Goal: Information Seeking & Learning: Learn about a topic

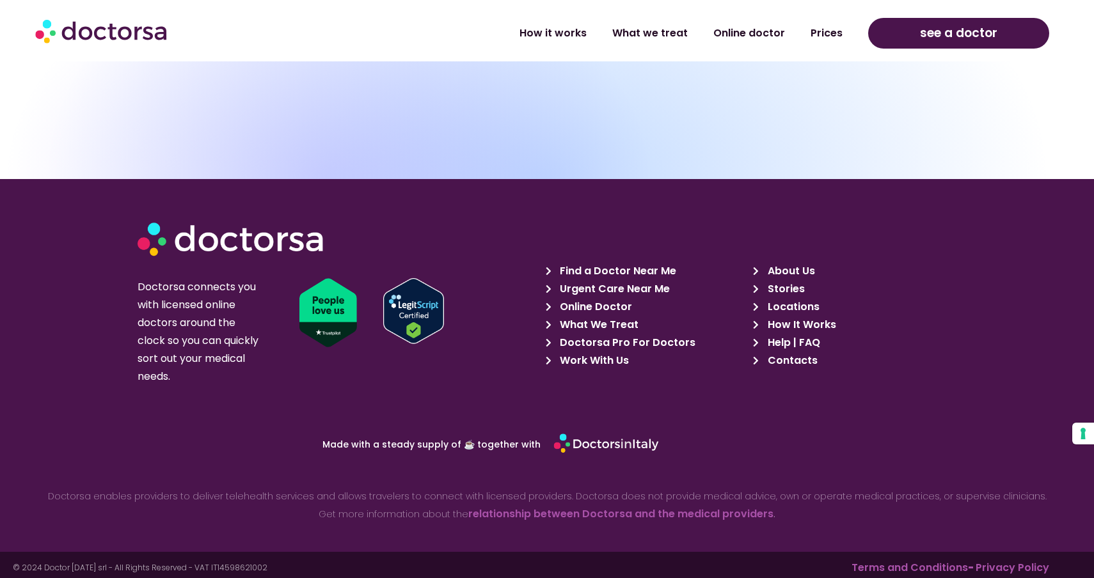
scroll to position [4478, 0]
click at [617, 360] on span "Work With Us" at bounding box center [592, 361] width 72 height 18
click at [771, 352] on span "Contacts" at bounding box center [790, 361] width 53 height 18
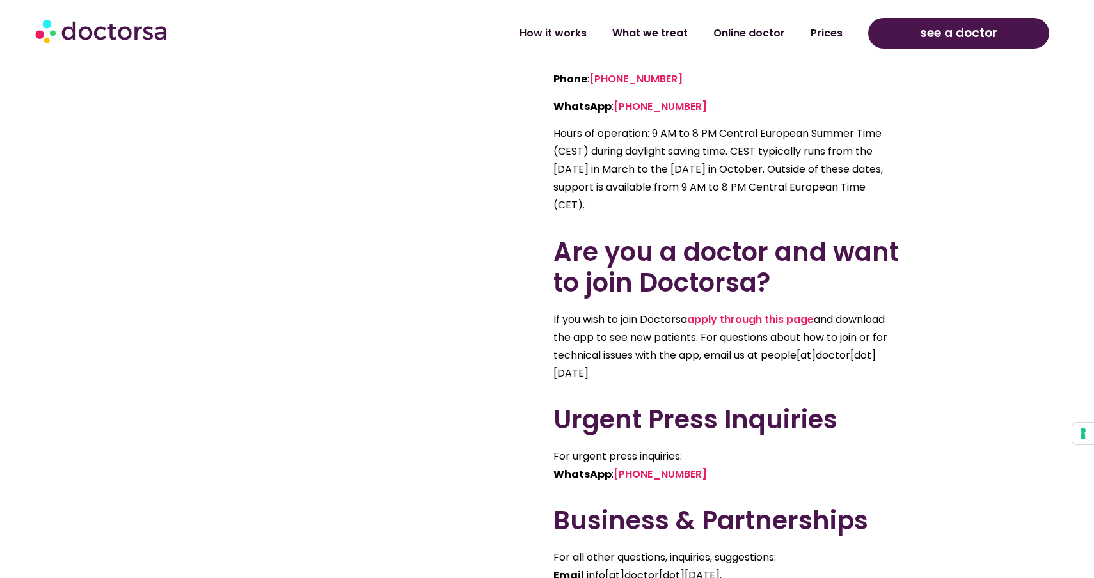
scroll to position [651, 0]
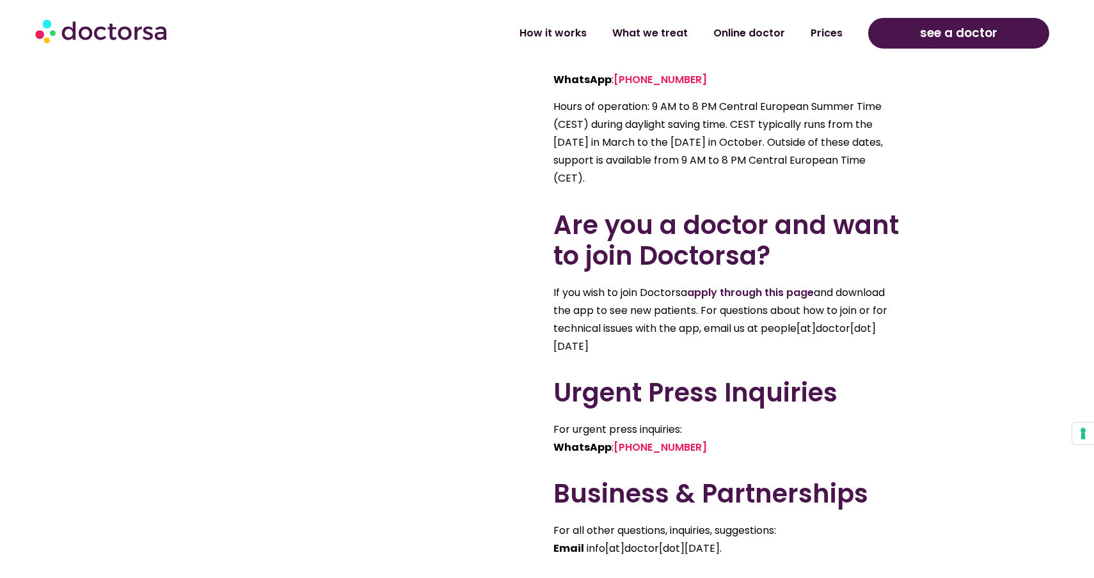
click at [753, 294] on link "apply through this page" at bounding box center [750, 292] width 127 height 15
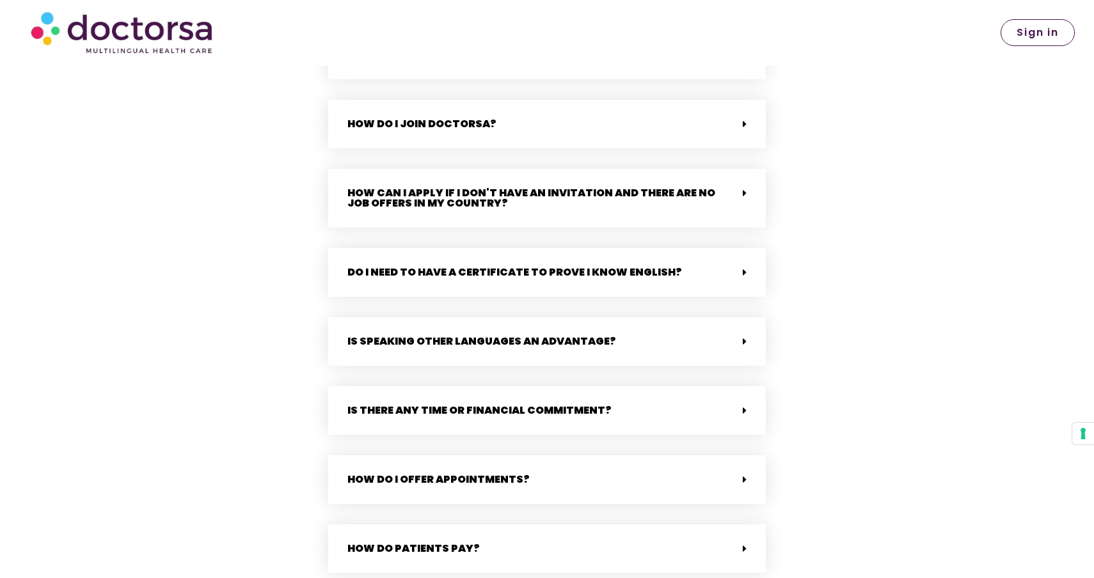
scroll to position [2885, 0]
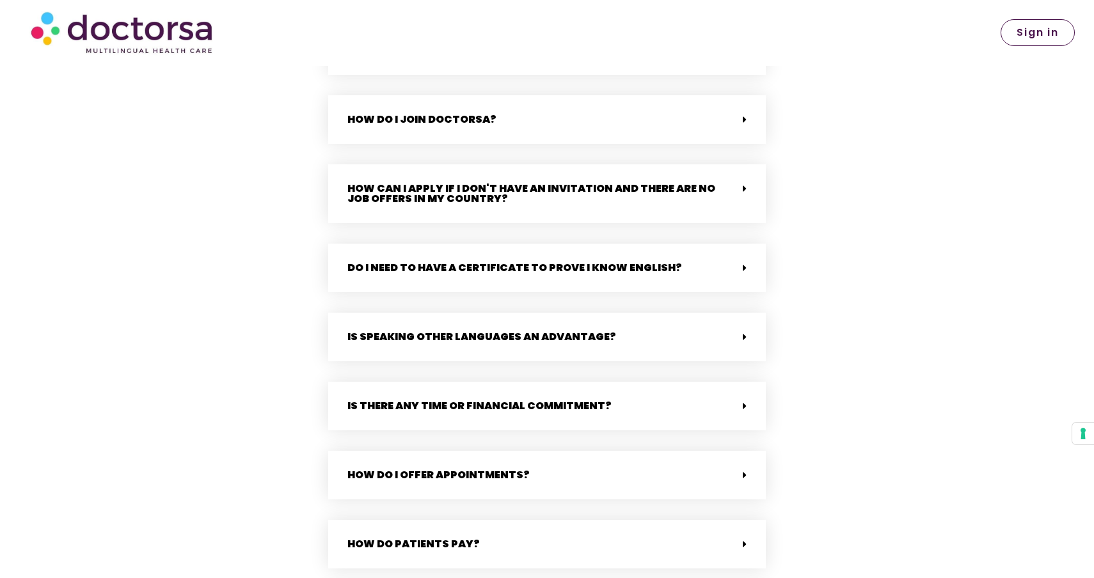
click at [526, 195] on div "How can I apply if I don't have an invitation and there are no job offers in my…" at bounding box center [546, 193] width 437 height 59
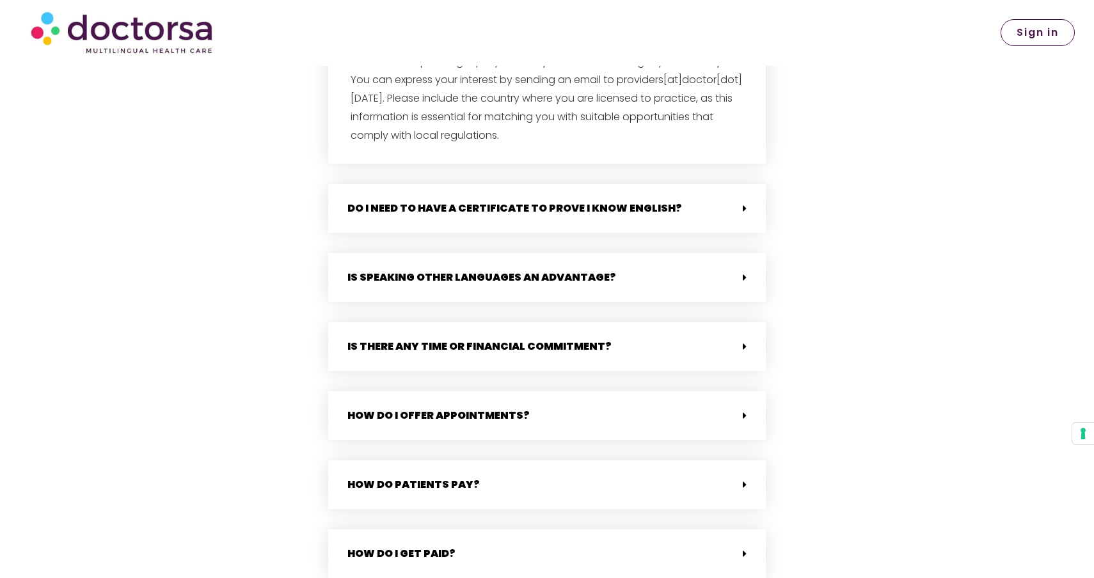
scroll to position [3068, 0]
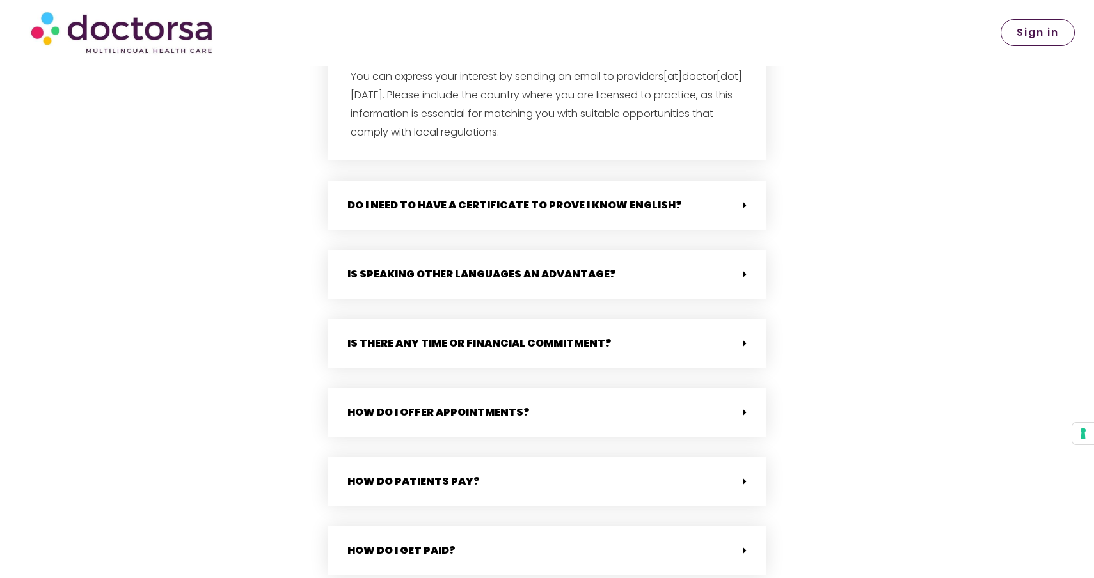
click at [519, 198] on link "Do I need to have a certificate to prove I know English?" at bounding box center [514, 205] width 335 height 15
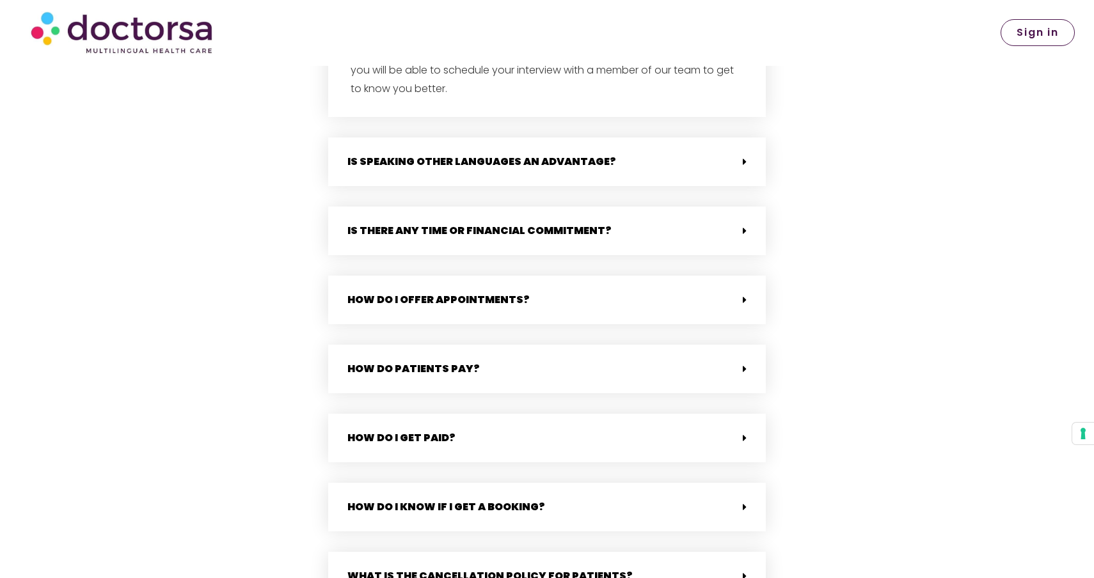
click at [516, 154] on link "Is speaking other languages an advantage?" at bounding box center [481, 161] width 269 height 15
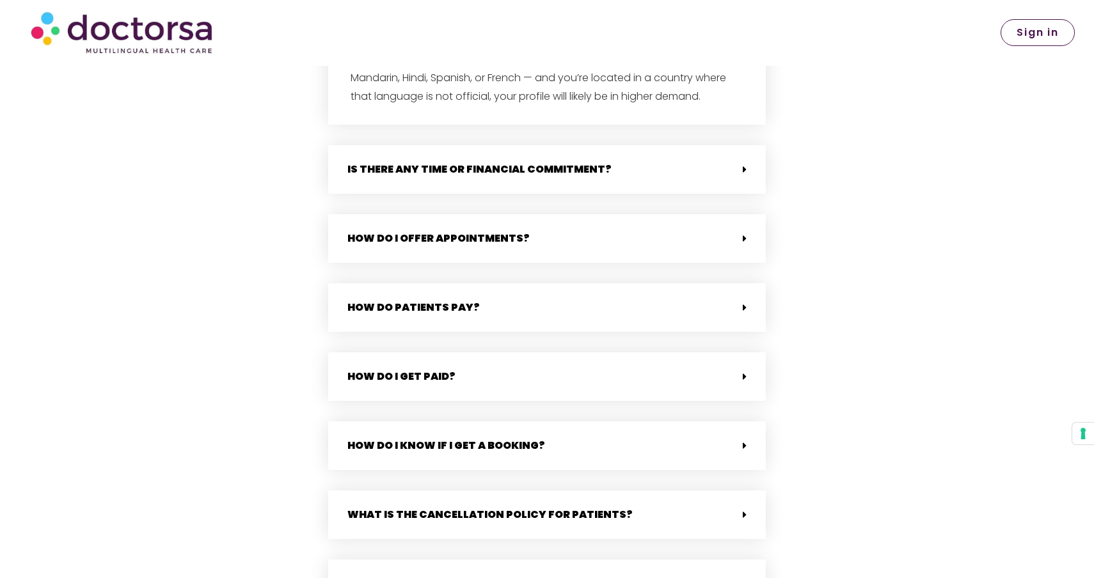
scroll to position [3486, 0]
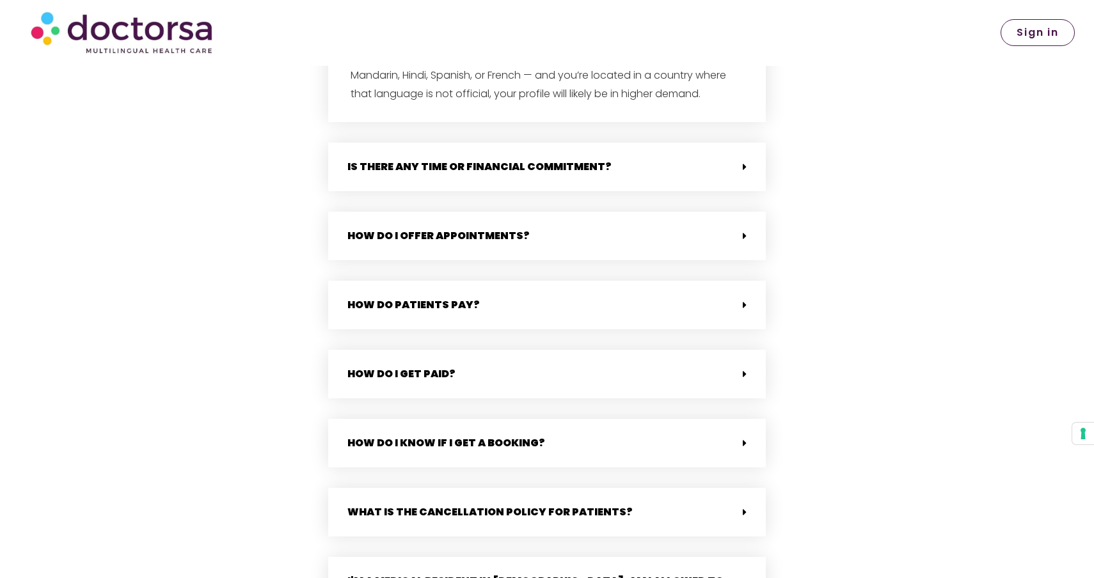
click at [514, 159] on link "Is there any time or financial commitment?" at bounding box center [479, 166] width 264 height 15
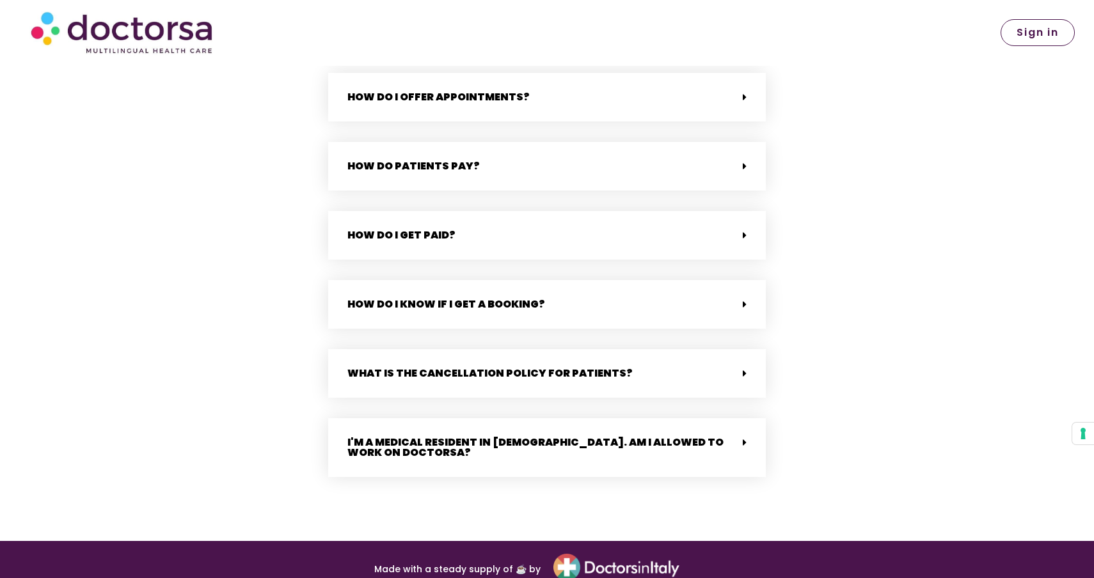
scroll to position [3747, 0]
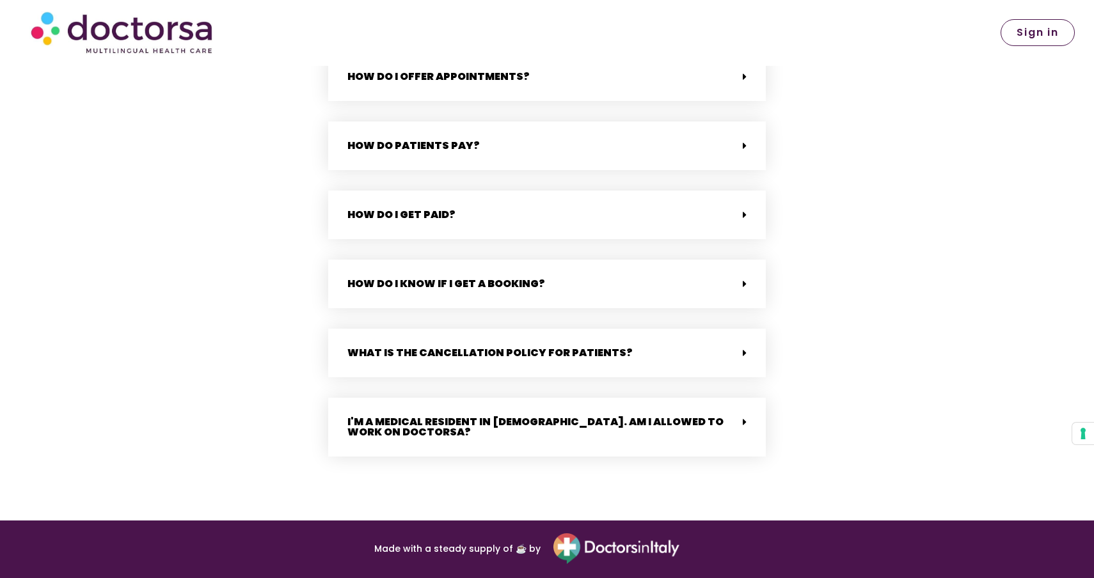
click at [518, 164] on div "How do patients pay?" at bounding box center [546, 146] width 437 height 49
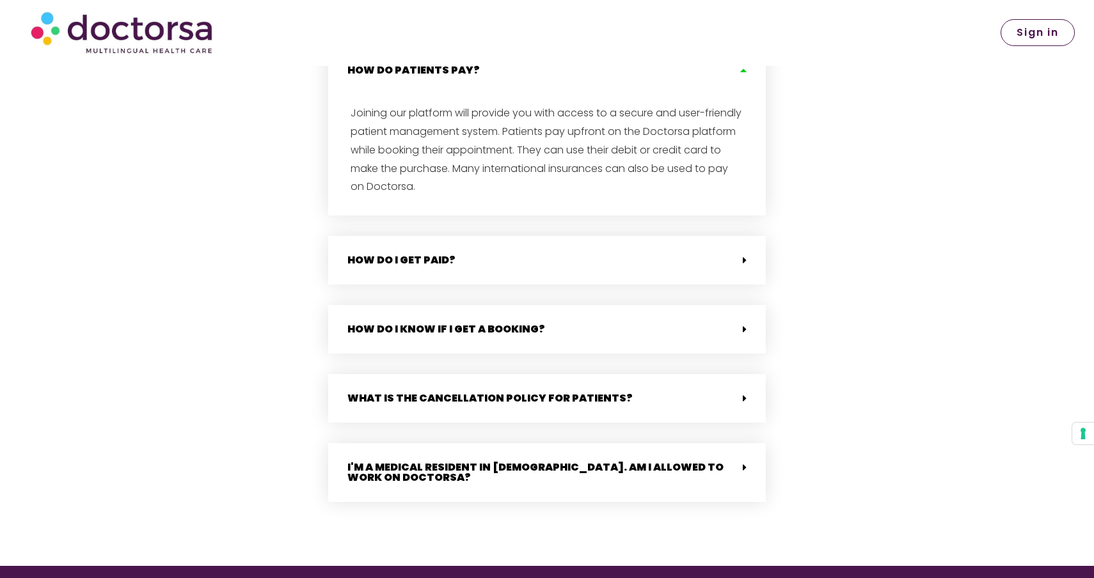
scroll to position [3830, 0]
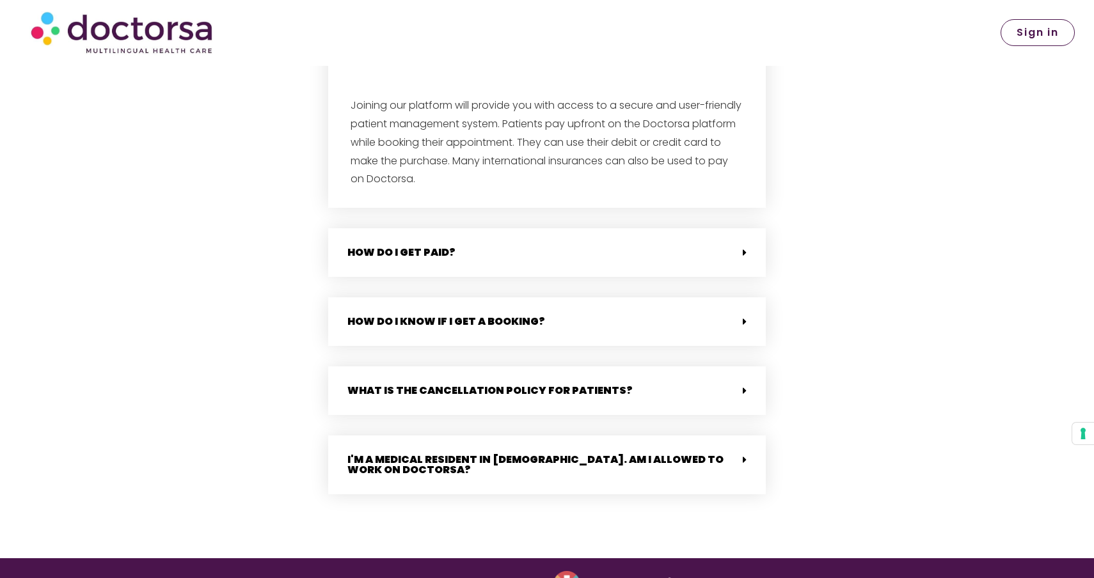
click at [521, 257] on div "How do I get paid?" at bounding box center [546, 252] width 437 height 49
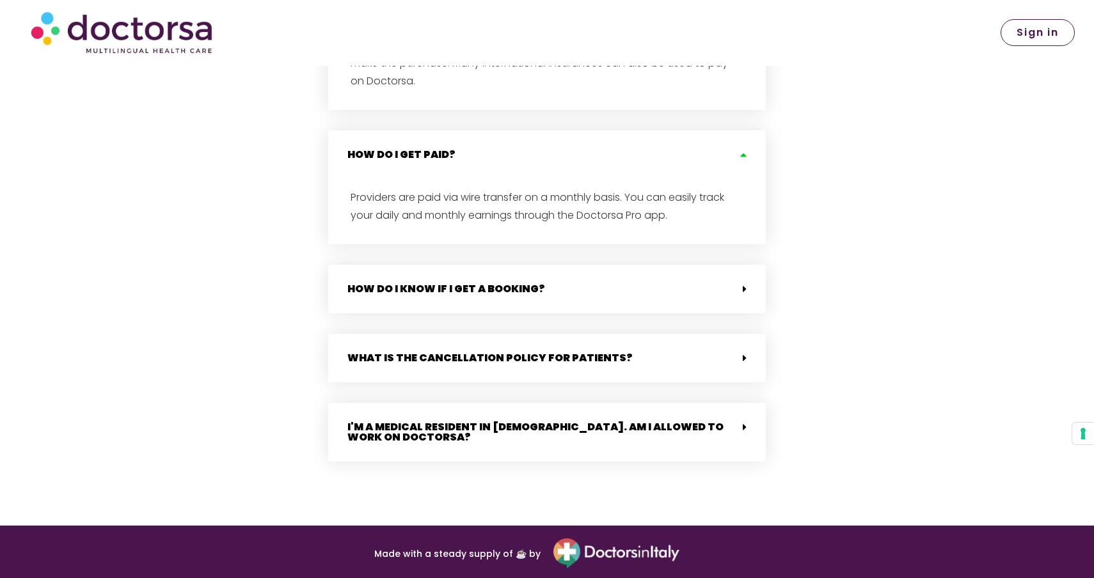
scroll to position [3928, 0]
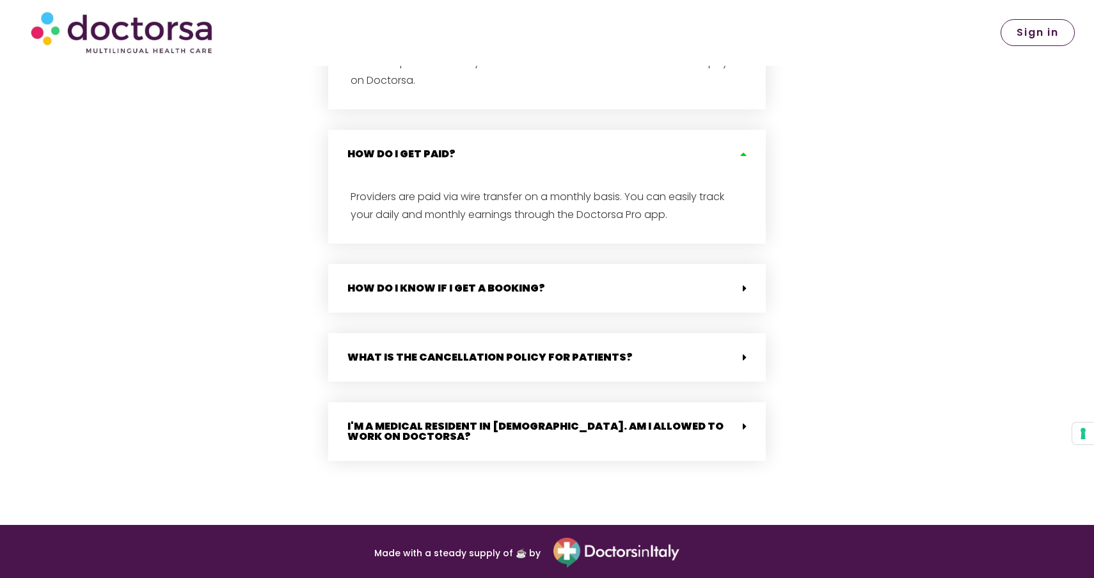
click at [560, 407] on div "I'm a medical resident in [DEMOGRAPHIC_DATA]. Am I allowed to work on Doctorsa?" at bounding box center [546, 431] width 437 height 59
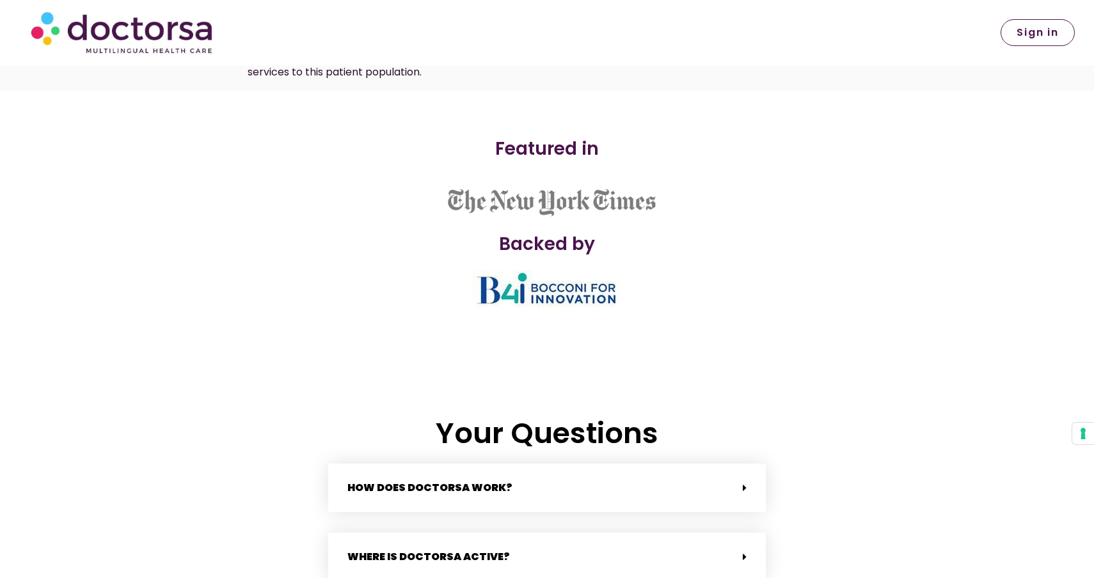
scroll to position [2404, 1]
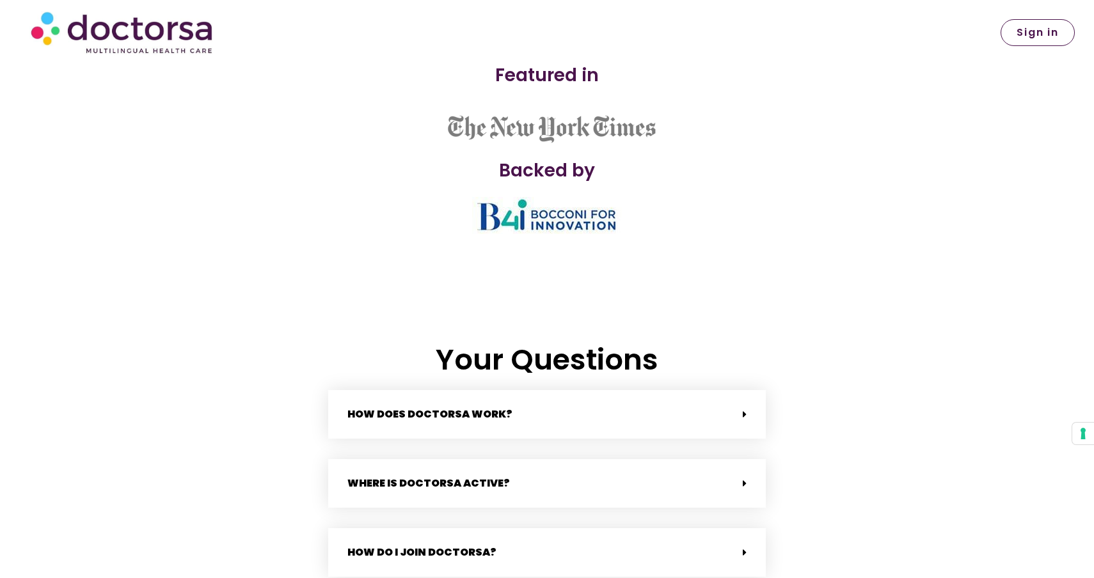
click at [600, 401] on div "How does Doctorsa work?" at bounding box center [546, 414] width 437 height 49
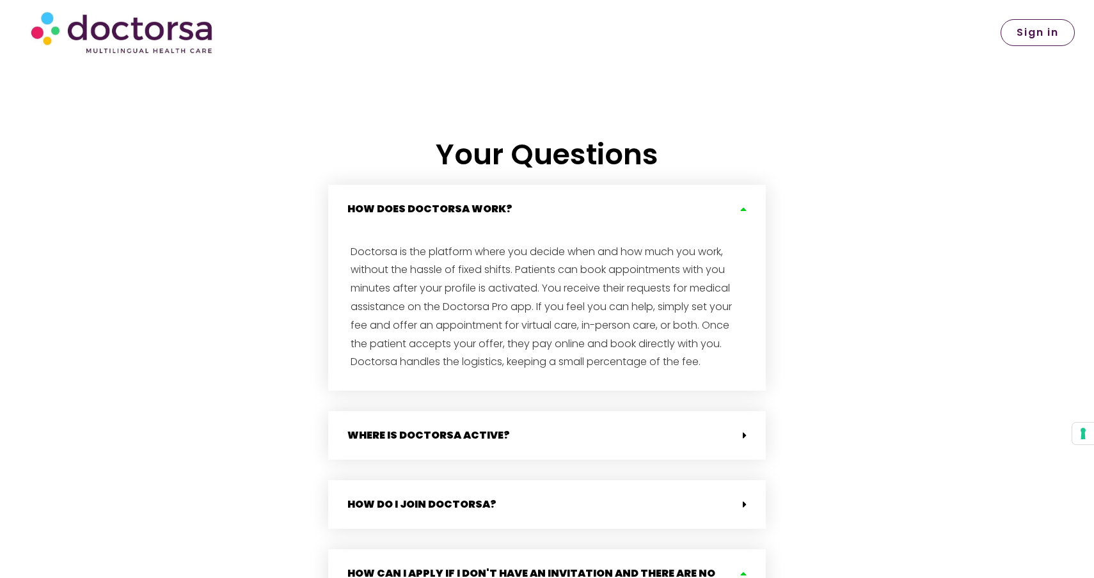
scroll to position [2729, 0]
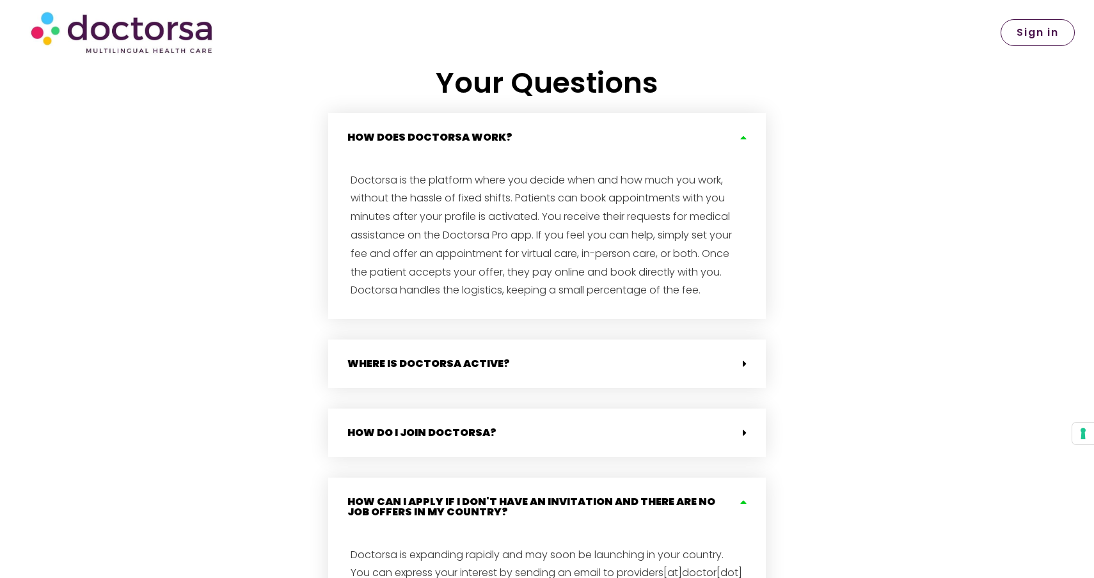
click at [582, 340] on div "Where is Doctorsa active?" at bounding box center [546, 364] width 437 height 49
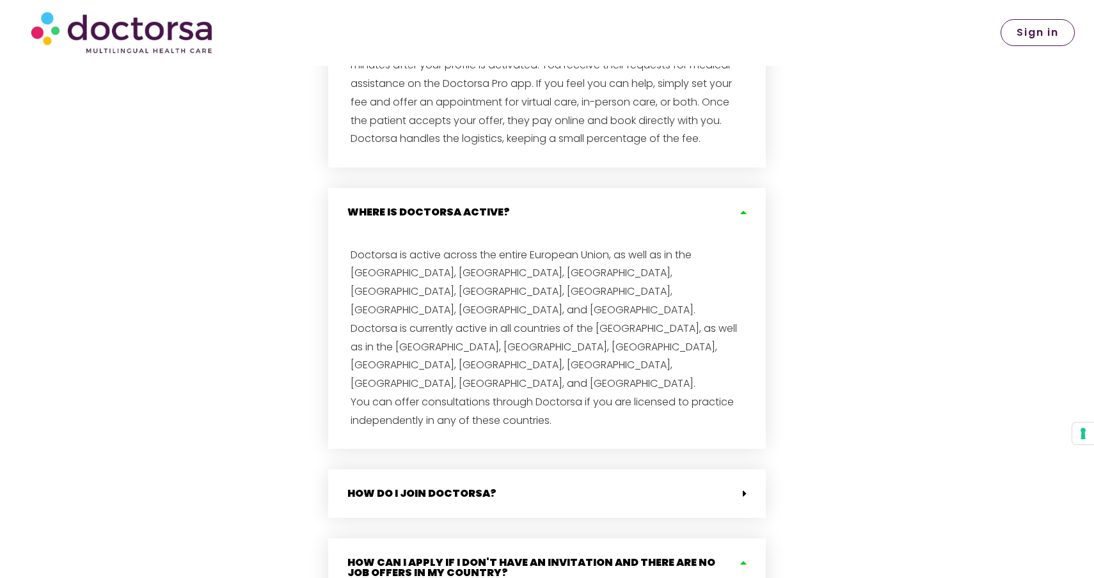
scroll to position [2881, 0]
